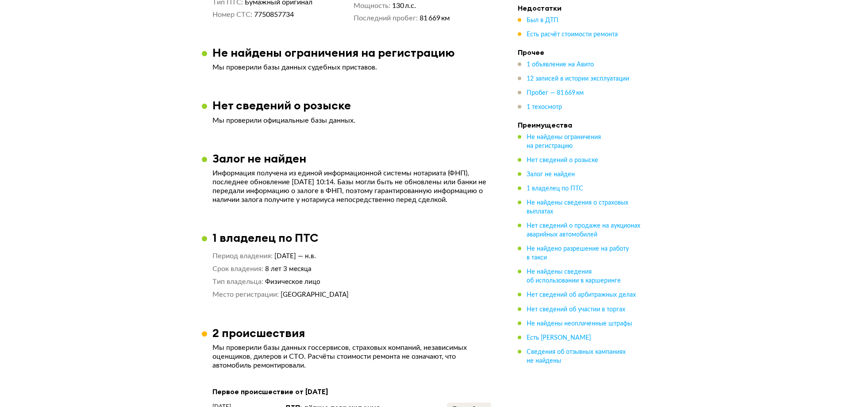
scroll to position [729, 0]
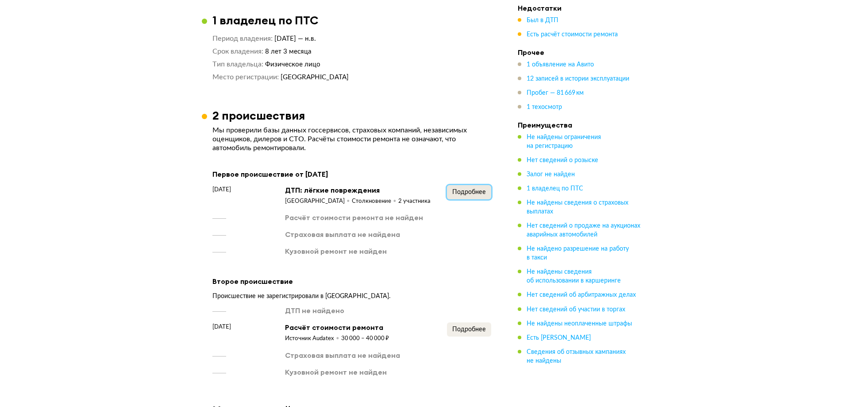
click at [471, 195] on span "Подробнее" at bounding box center [469, 192] width 34 height 6
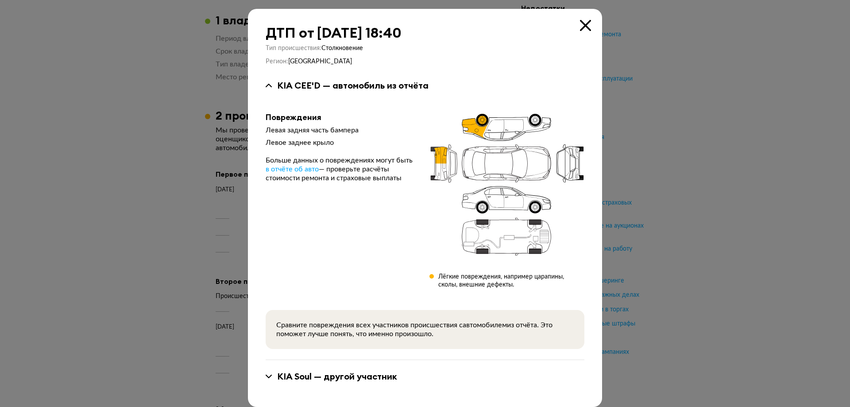
click at [582, 26] on icon at bounding box center [585, 25] width 11 height 11
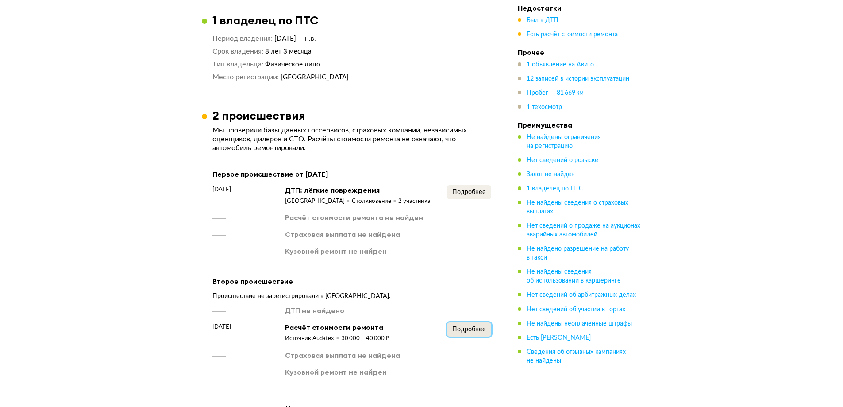
click at [474, 332] on span "Подробнее" at bounding box center [469, 329] width 34 height 6
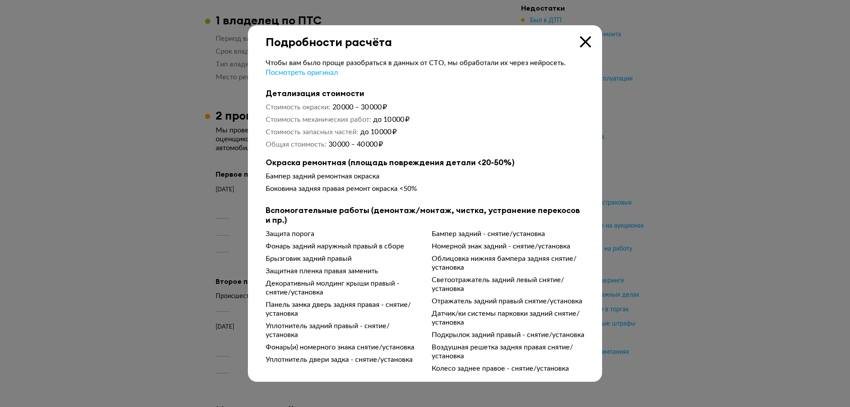
click at [587, 39] on icon at bounding box center [585, 41] width 11 height 11
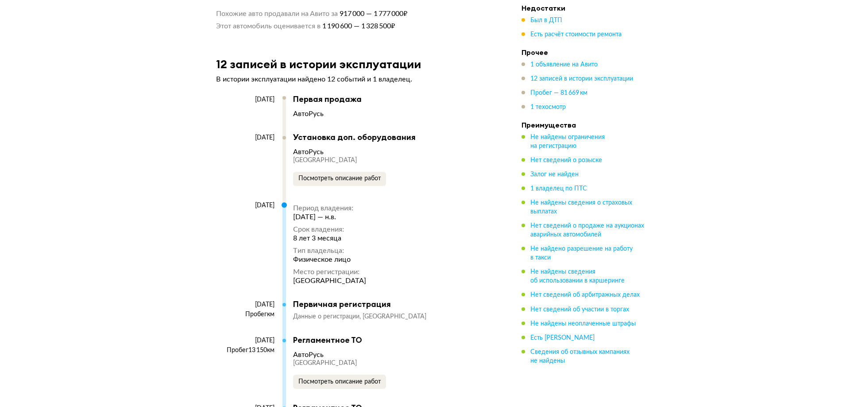
scroll to position [2264, 0]
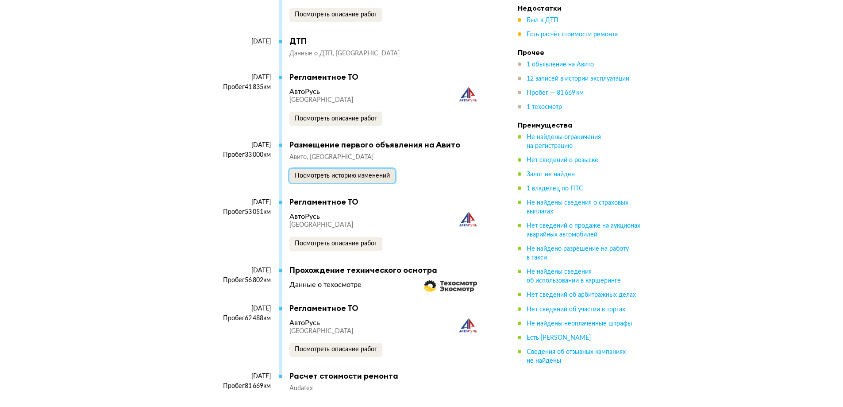
click at [359, 179] on span "Посмотреть историю изменений" at bounding box center [342, 176] width 95 height 6
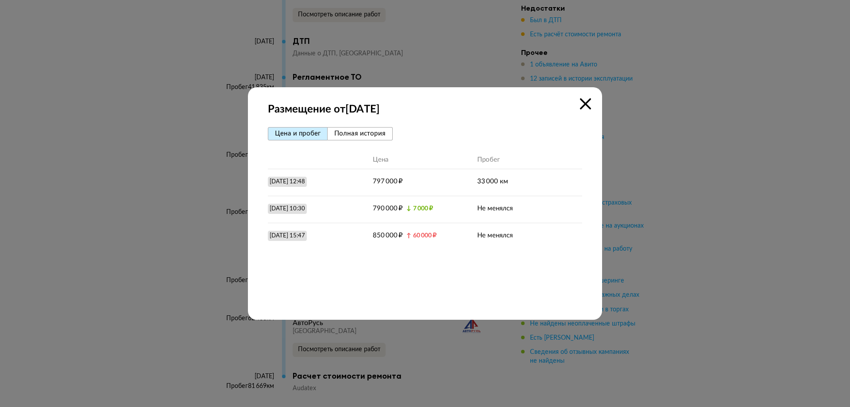
click at [353, 135] on span "Полная история" at bounding box center [359, 133] width 51 height 7
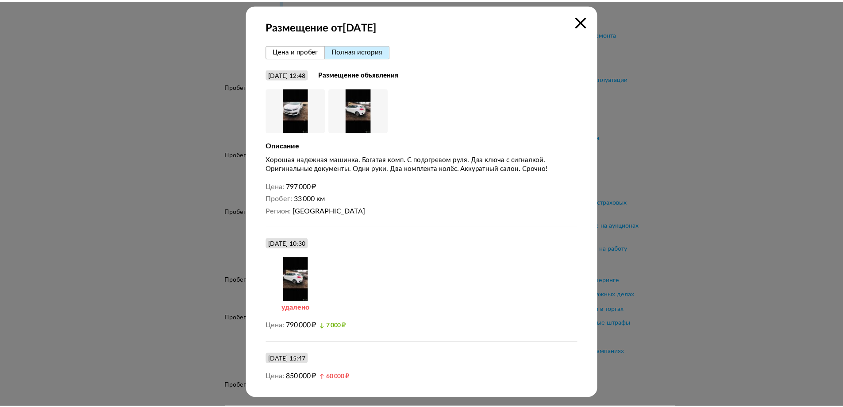
scroll to position [0, 0]
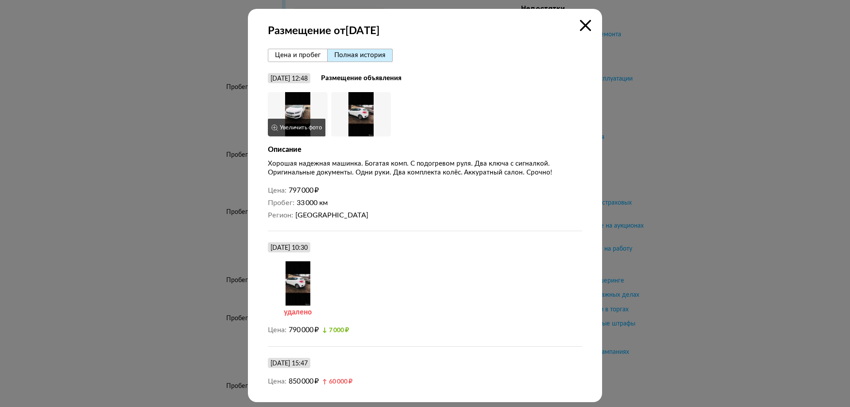
click at [299, 115] on img at bounding box center [298, 114] width 60 height 44
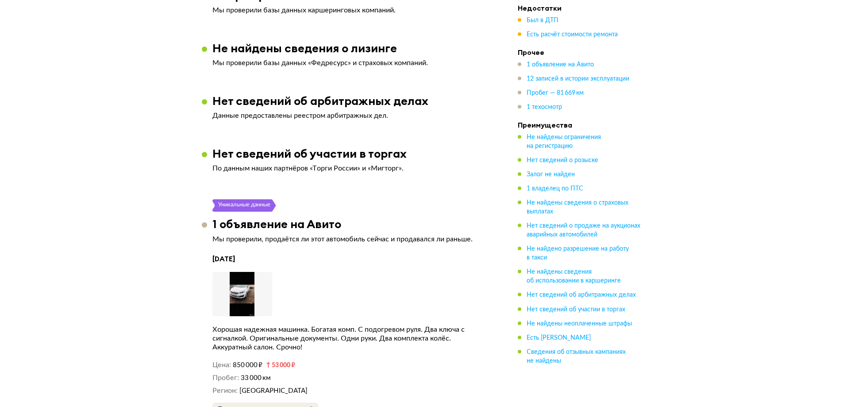
scroll to position [1548, 0]
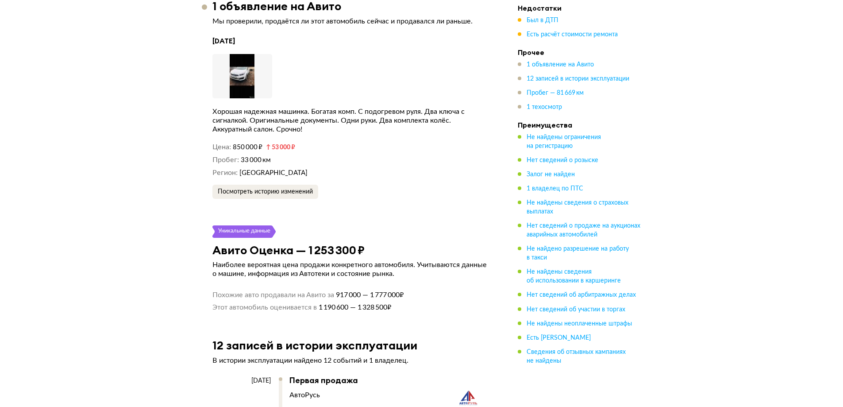
click at [241, 97] on img at bounding box center [243, 76] width 60 height 44
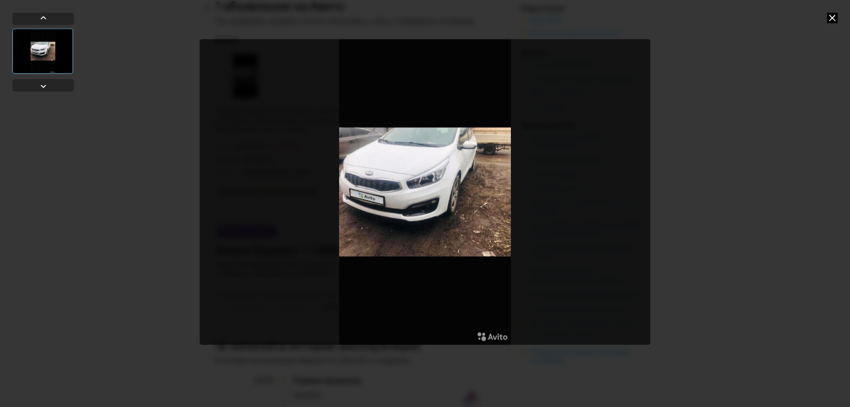
click at [831, 19] on icon at bounding box center [832, 17] width 11 height 11
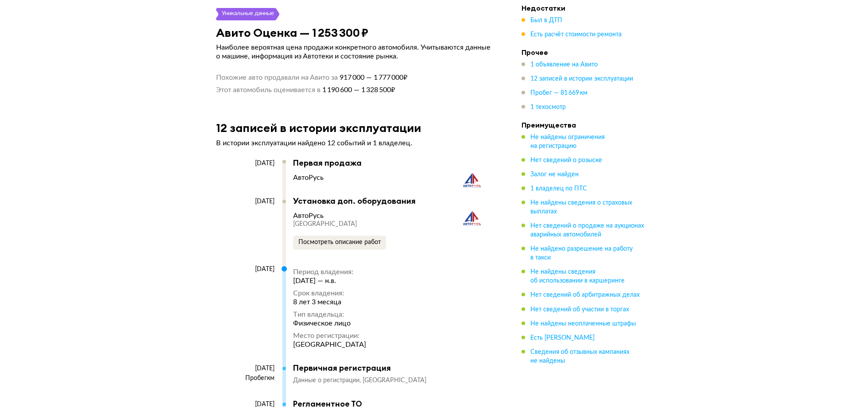
scroll to position [1381, 0]
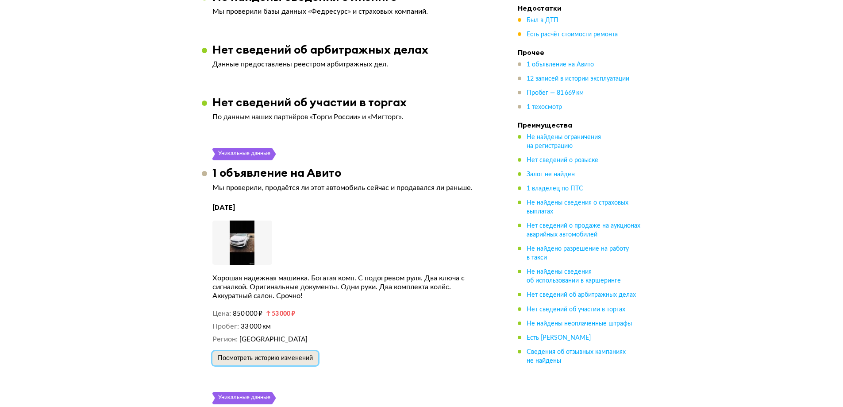
click at [268, 361] on span "Посмотреть историю изменений" at bounding box center [265, 358] width 95 height 6
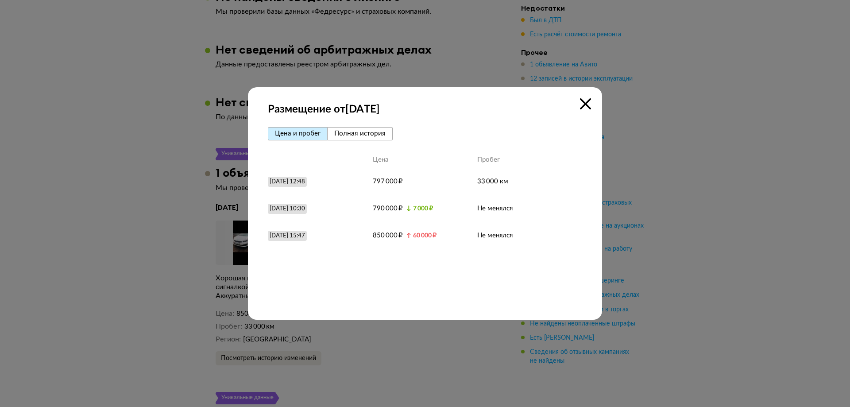
click at [358, 137] on button "Полная история" at bounding box center [360, 133] width 65 height 13
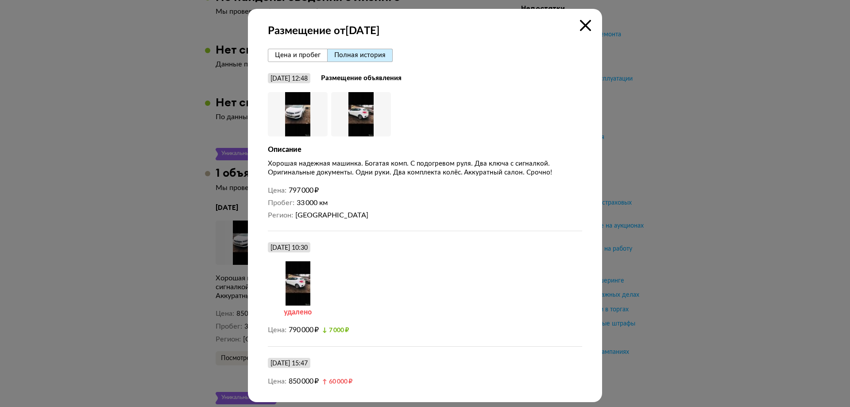
click at [356, 112] on img at bounding box center [361, 114] width 60 height 44
